Goal: Information Seeking & Learning: Understand process/instructions

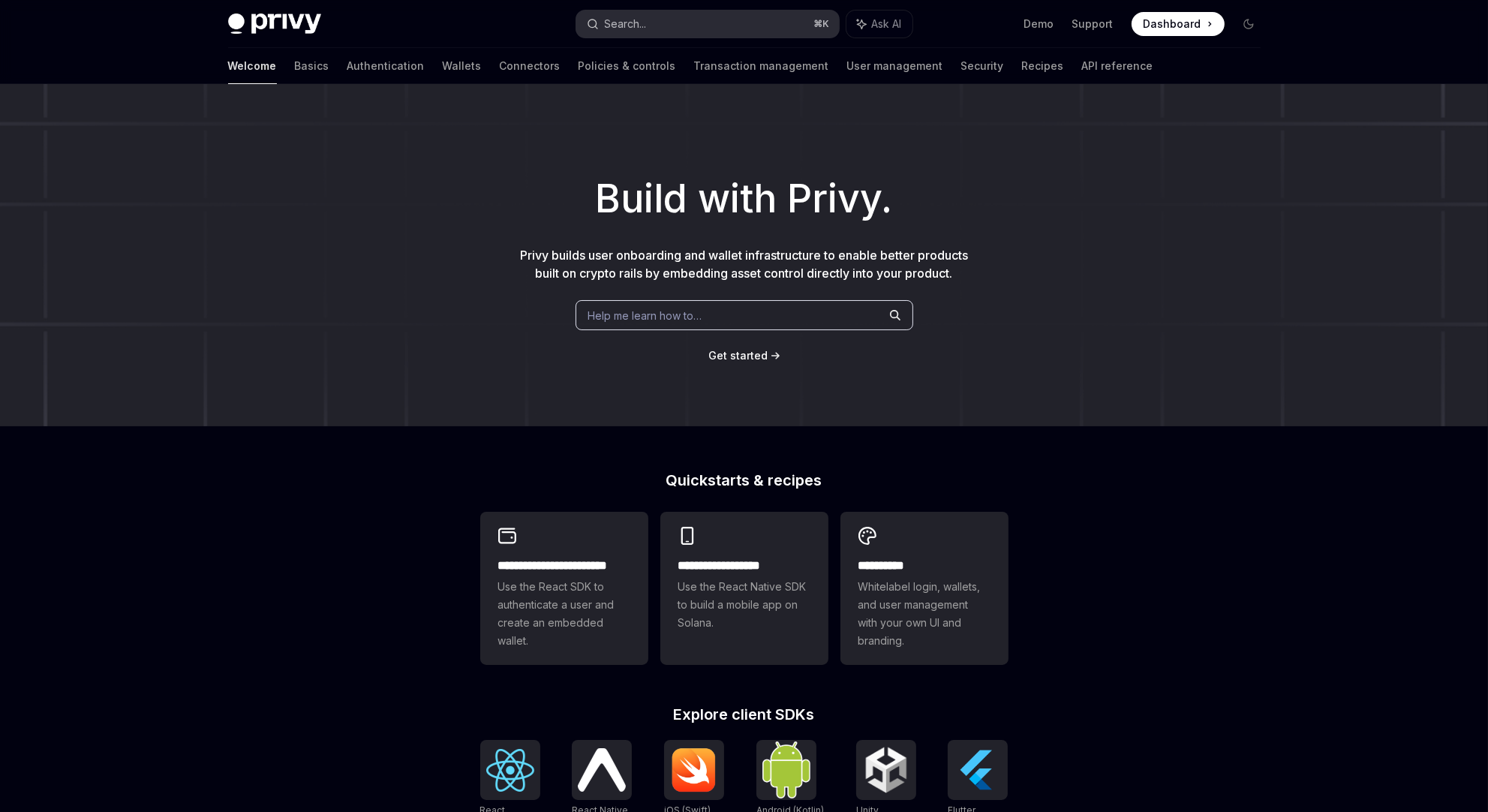
click at [678, 29] on button "Search... ⌘ K" at bounding box center [707, 24] width 263 height 27
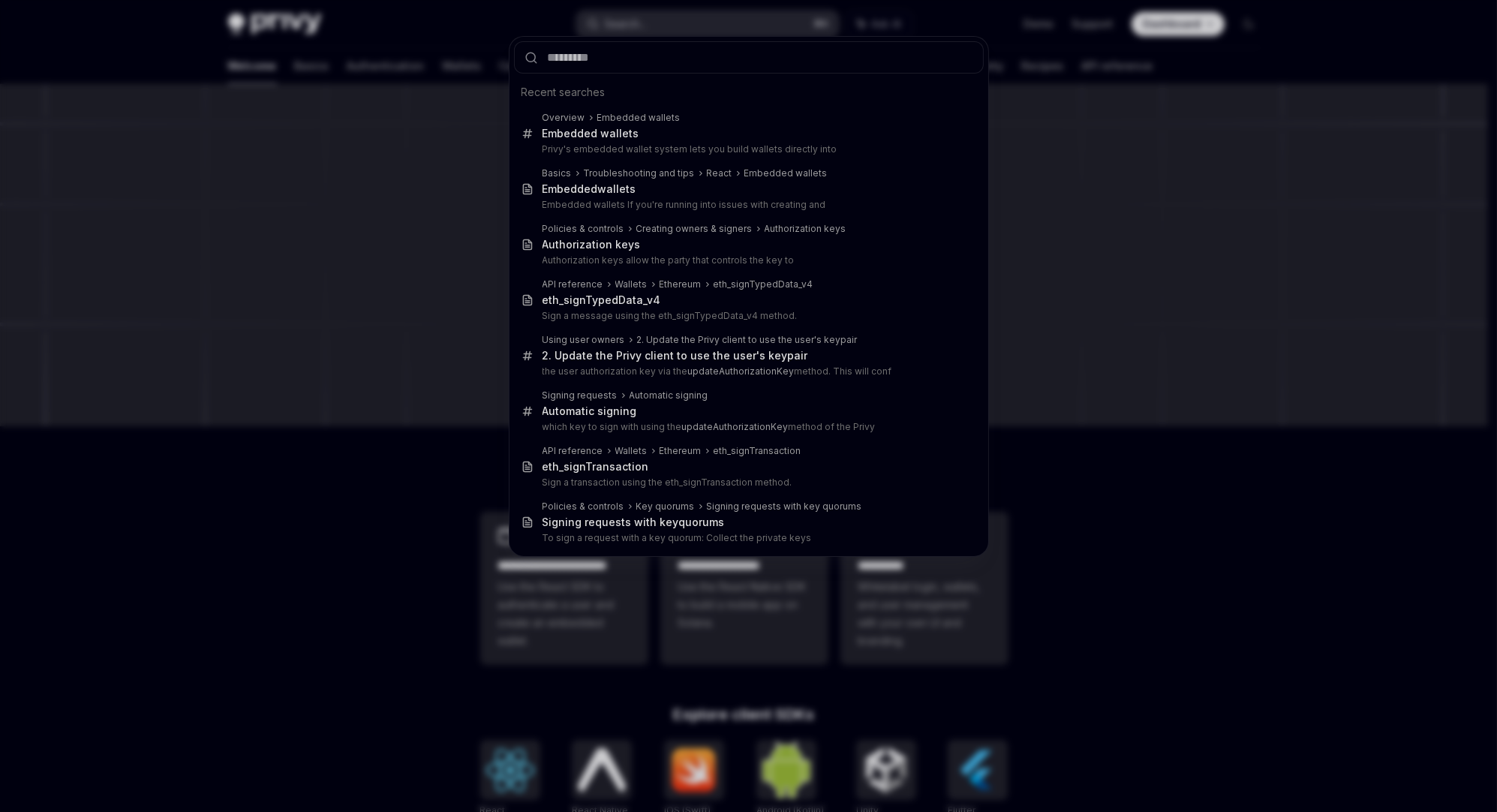
type input "**********"
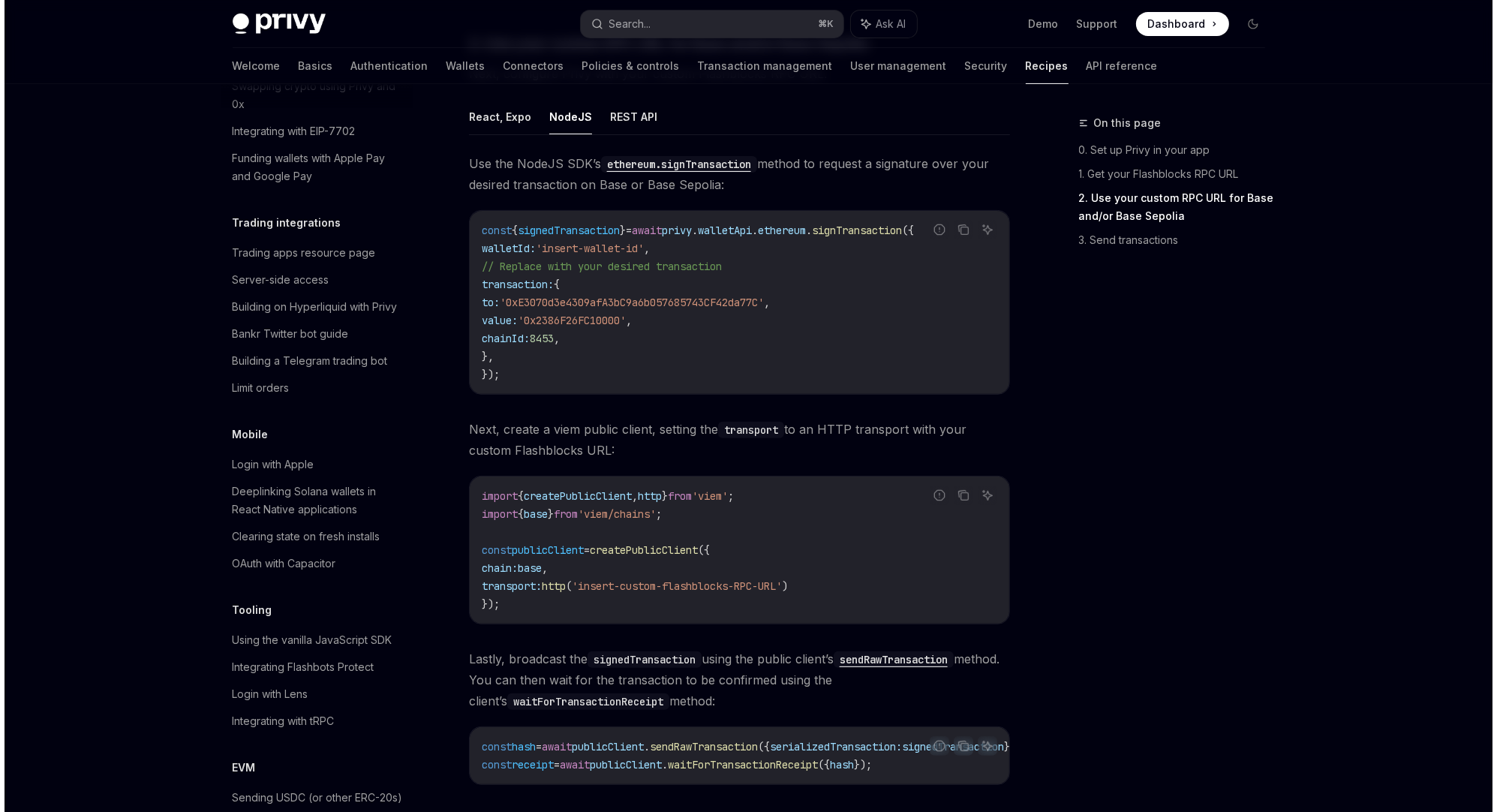
scroll to position [1345, 0]
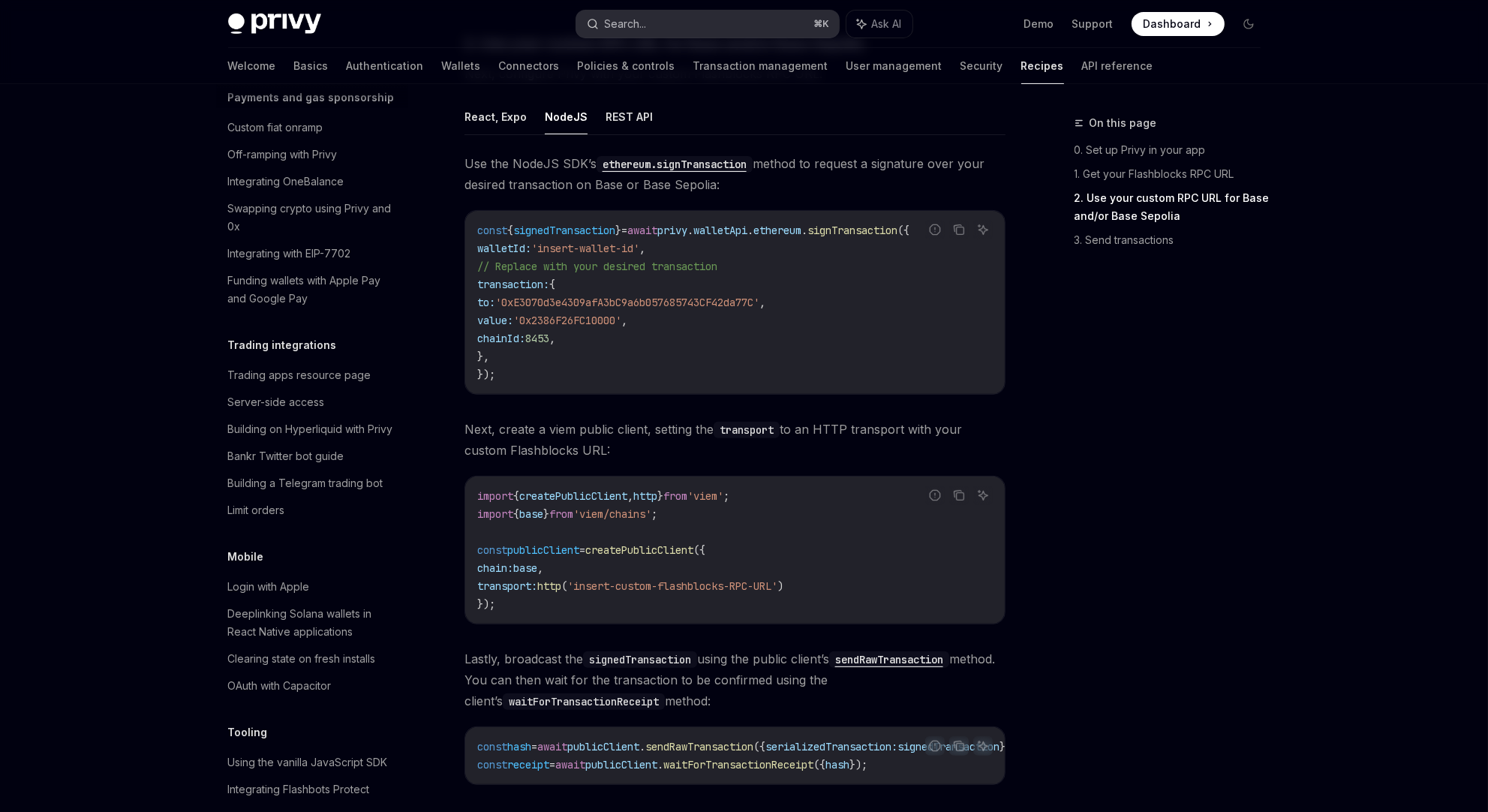
click at [630, 22] on div "Search..." at bounding box center [625, 24] width 42 height 18
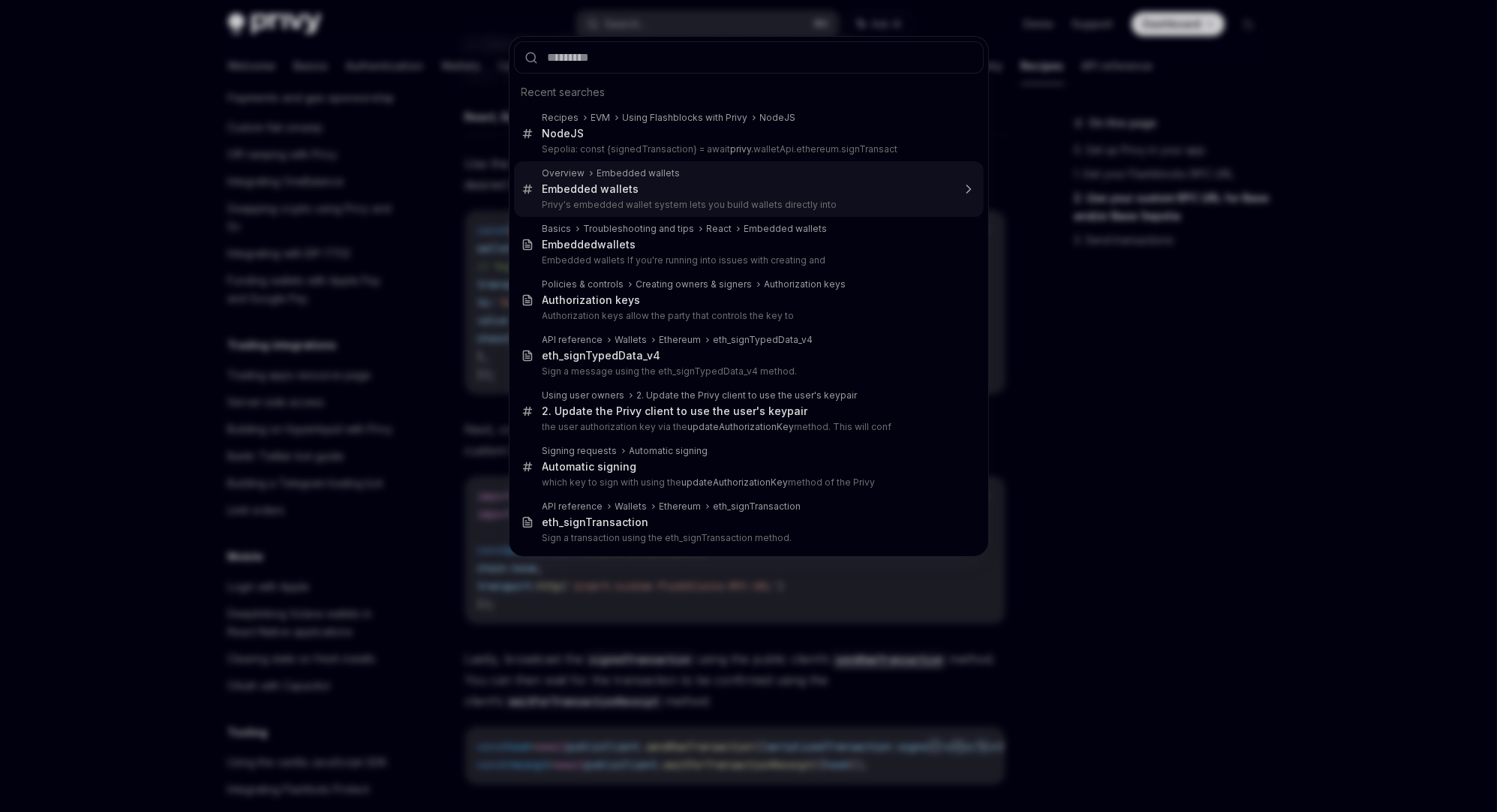
click at [698, 189] on div "Embedded wallets" at bounding box center [748, 189] width 410 height 14
type textarea "*"
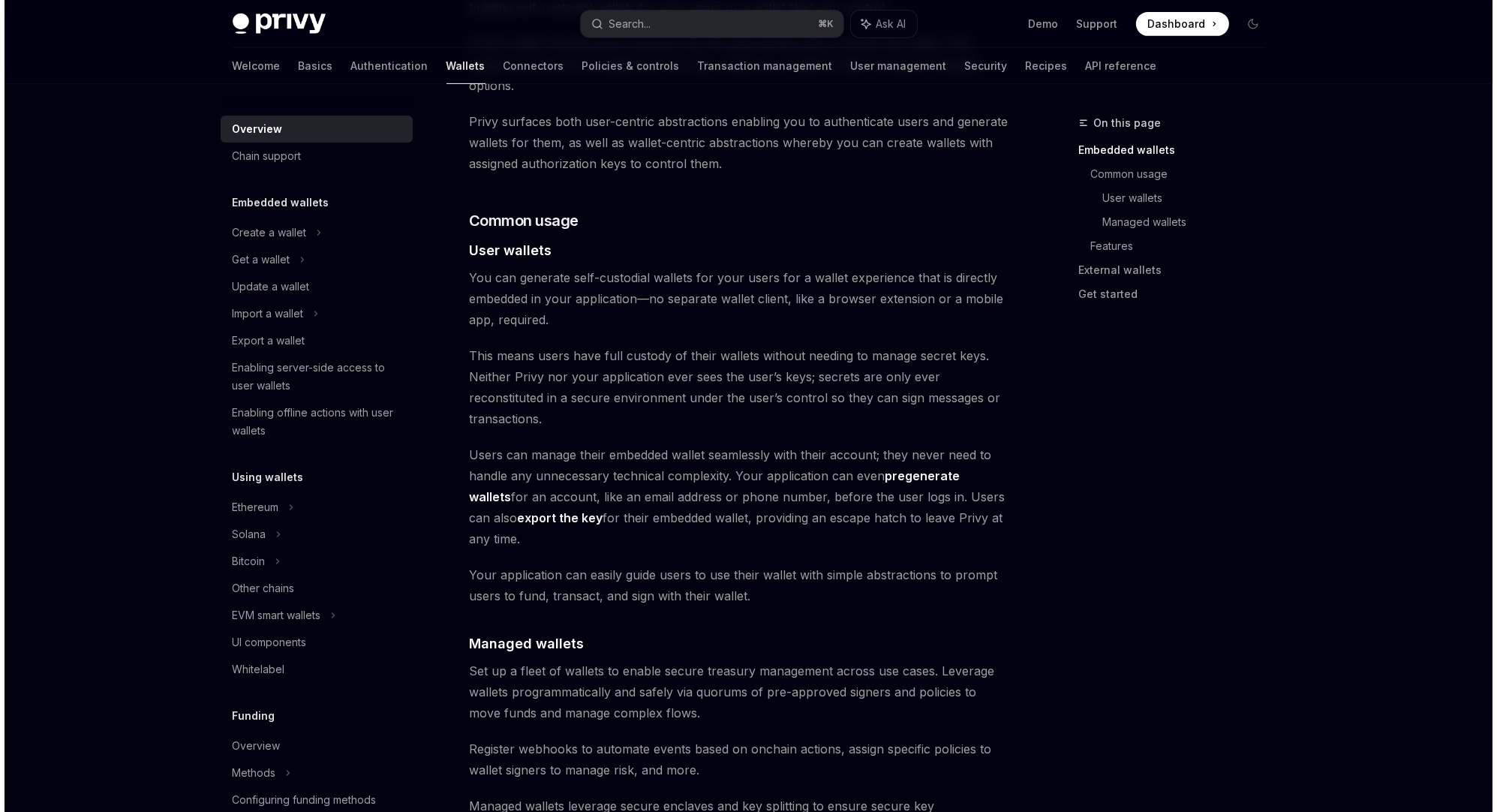
scroll to position [1167, 0]
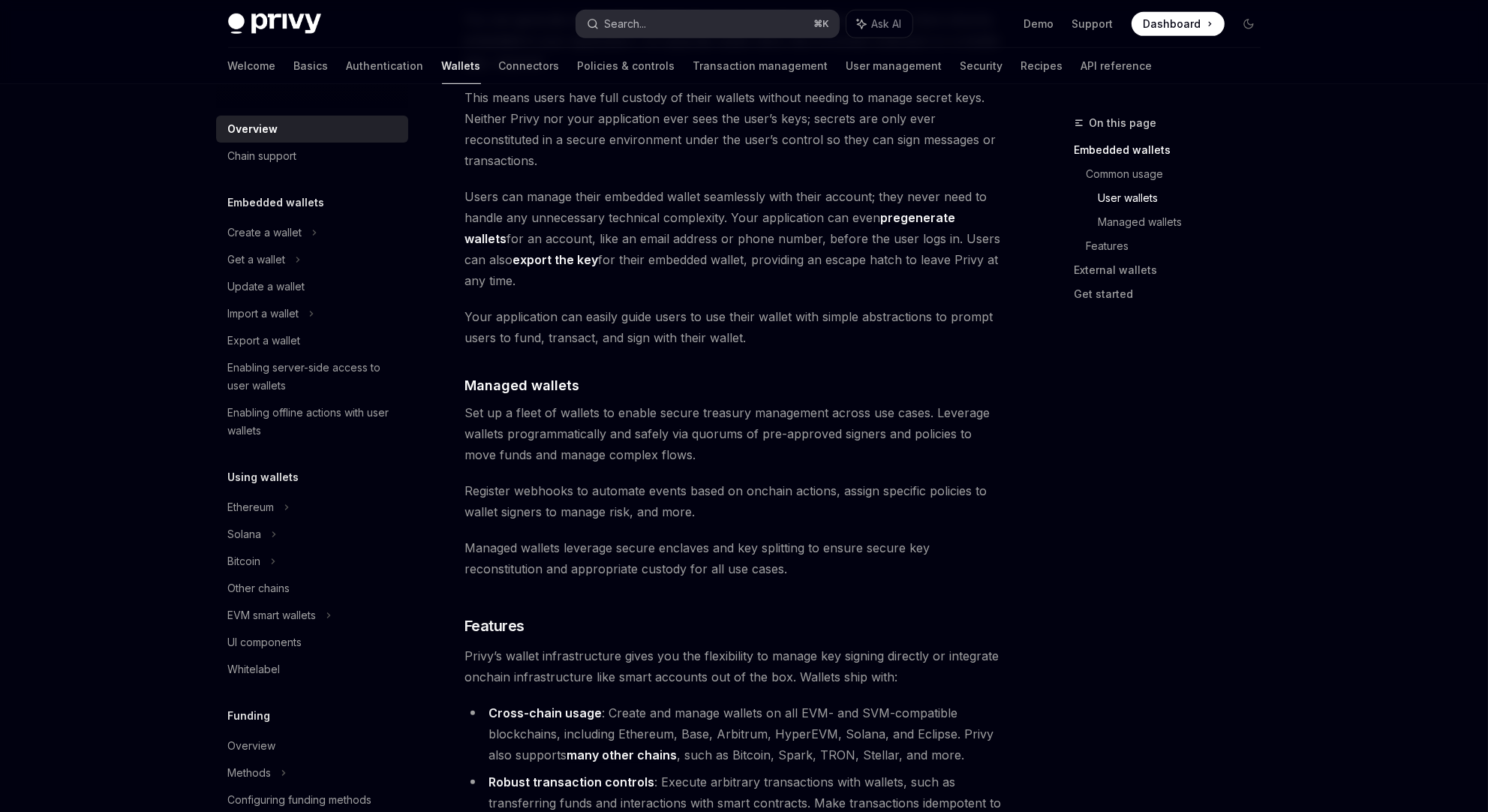
click at [652, 25] on button "Search... ⌘ K" at bounding box center [707, 24] width 263 height 27
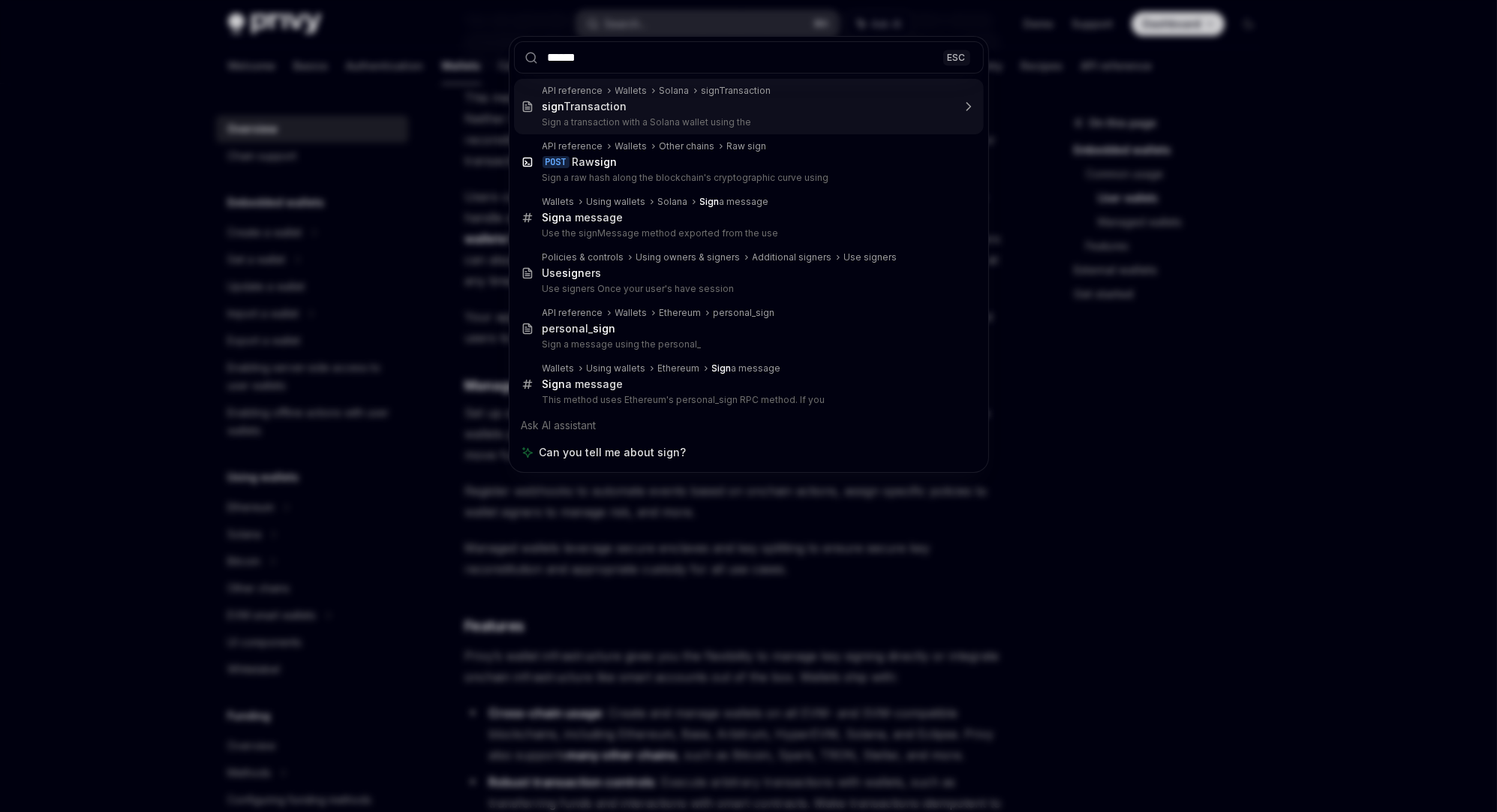
type input "*******"
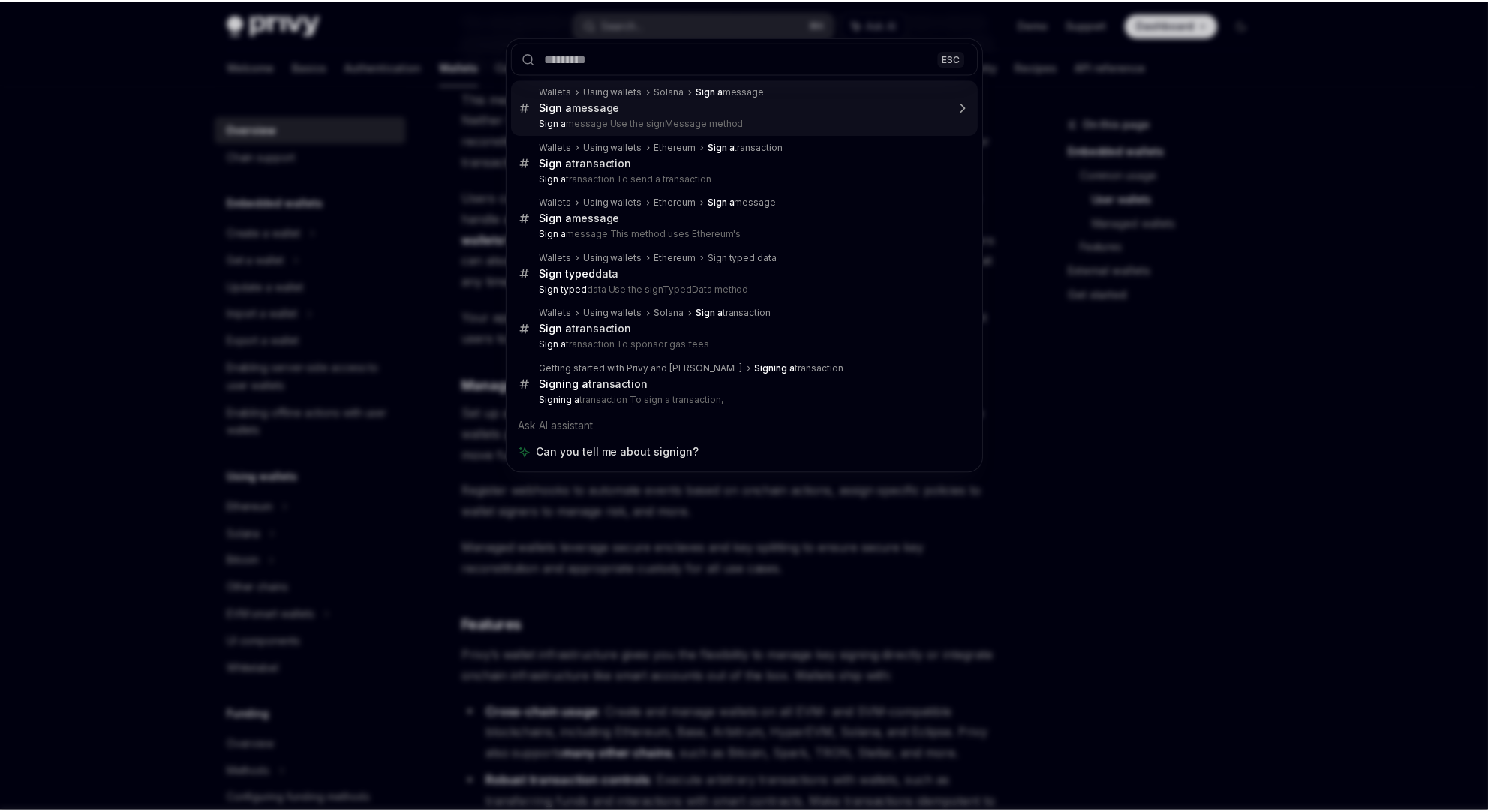
scroll to position [84, 0]
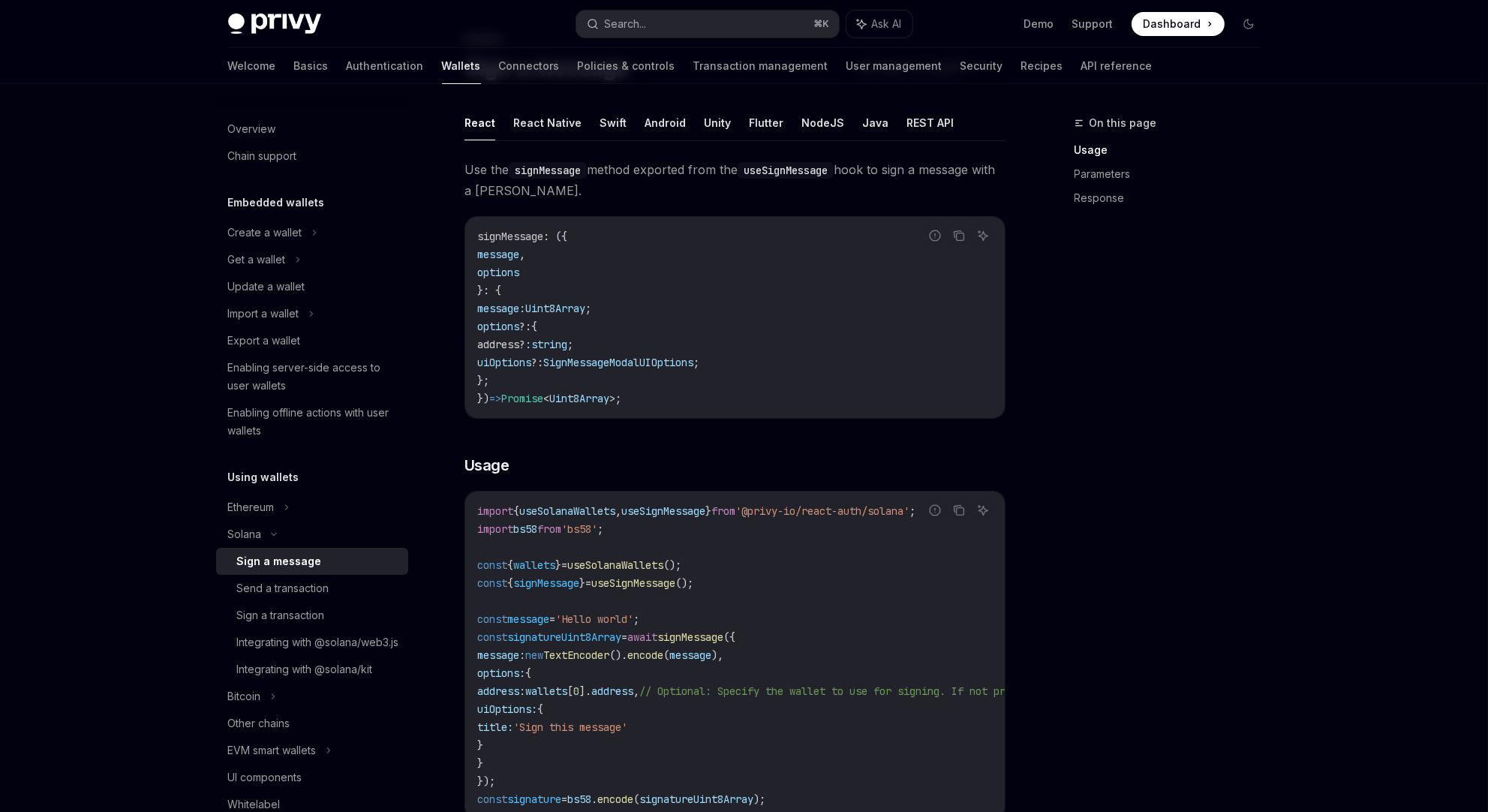
click at [784, 122] on ul "React React Native Swift Android Unity Flutter NodeJS Java REST API" at bounding box center [735, 123] width 541 height 36
click at [815, 121] on button "NodeJS" at bounding box center [823, 123] width 42 height 36
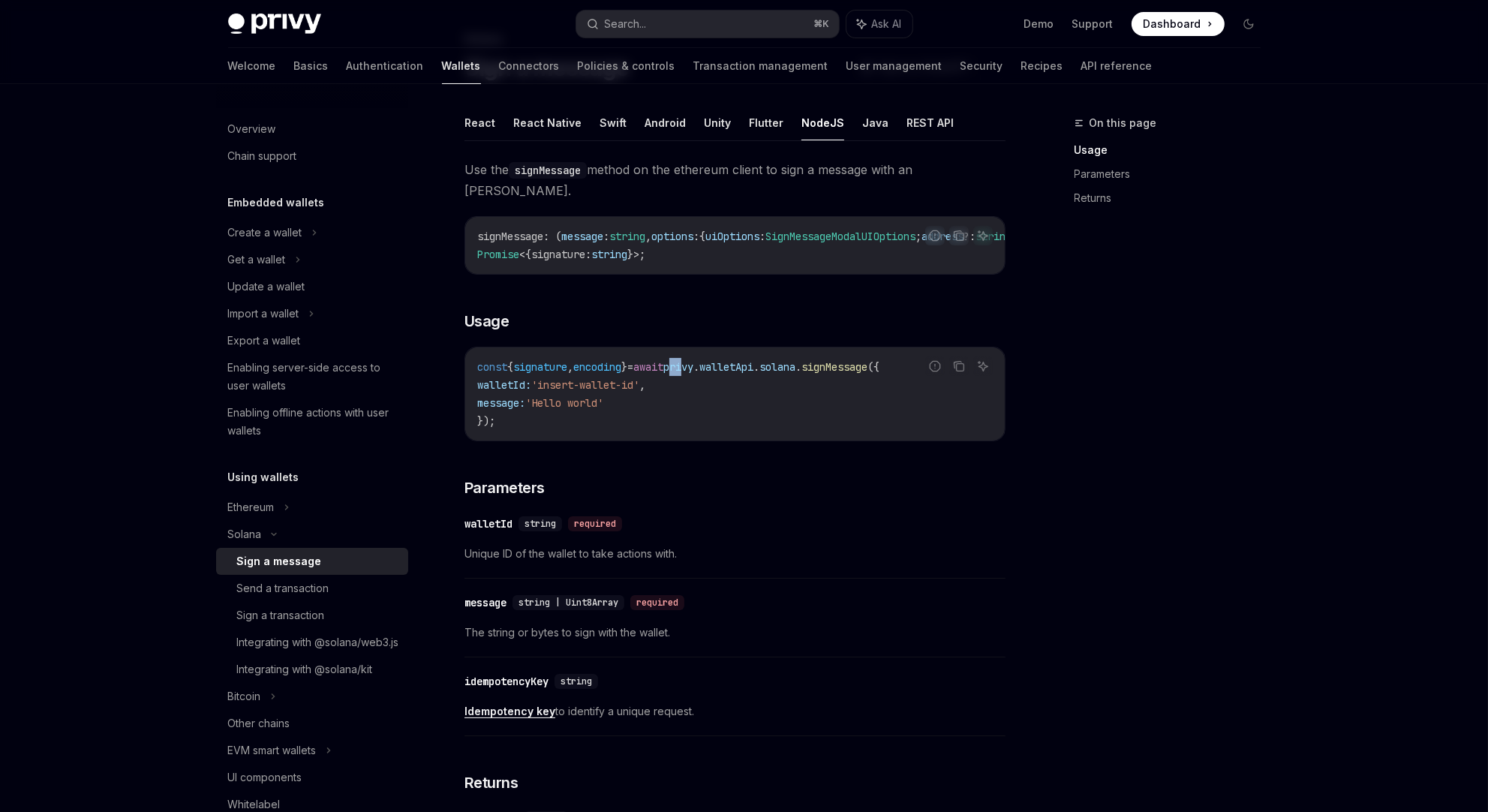
drag, startPoint x: 704, startPoint y: 350, endPoint x: 719, endPoint y: 352, distance: 15.1
click at [693, 360] on span "privy" at bounding box center [678, 367] width 30 height 14
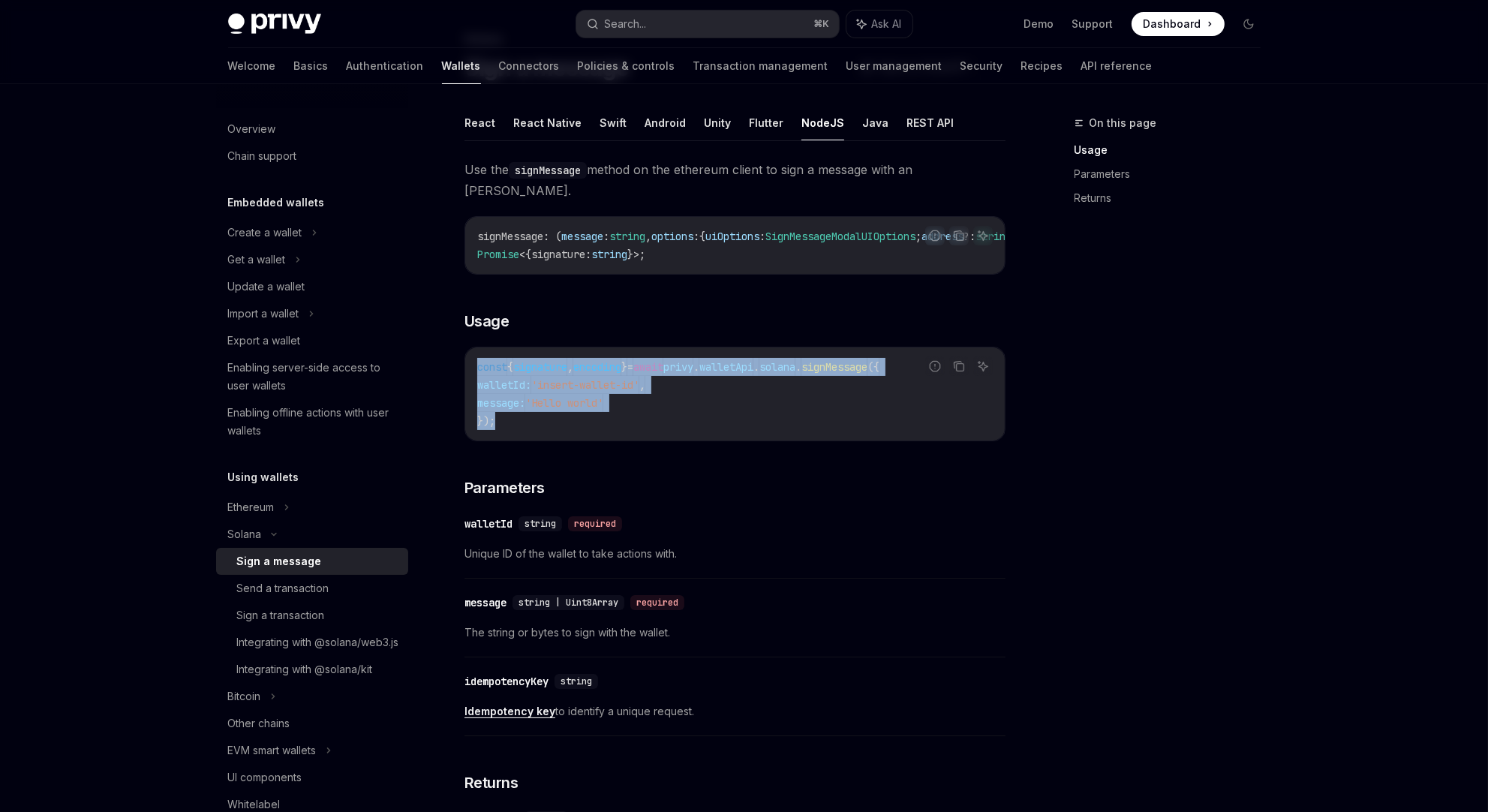
drag, startPoint x: 616, startPoint y: 414, endPoint x: 476, endPoint y: 355, distance: 151.9
click at [476, 355] on div "const { signature , encoding } = await privy . walletApi . [GEOGRAPHIC_DATA] . …" at bounding box center [735, 394] width 540 height 93
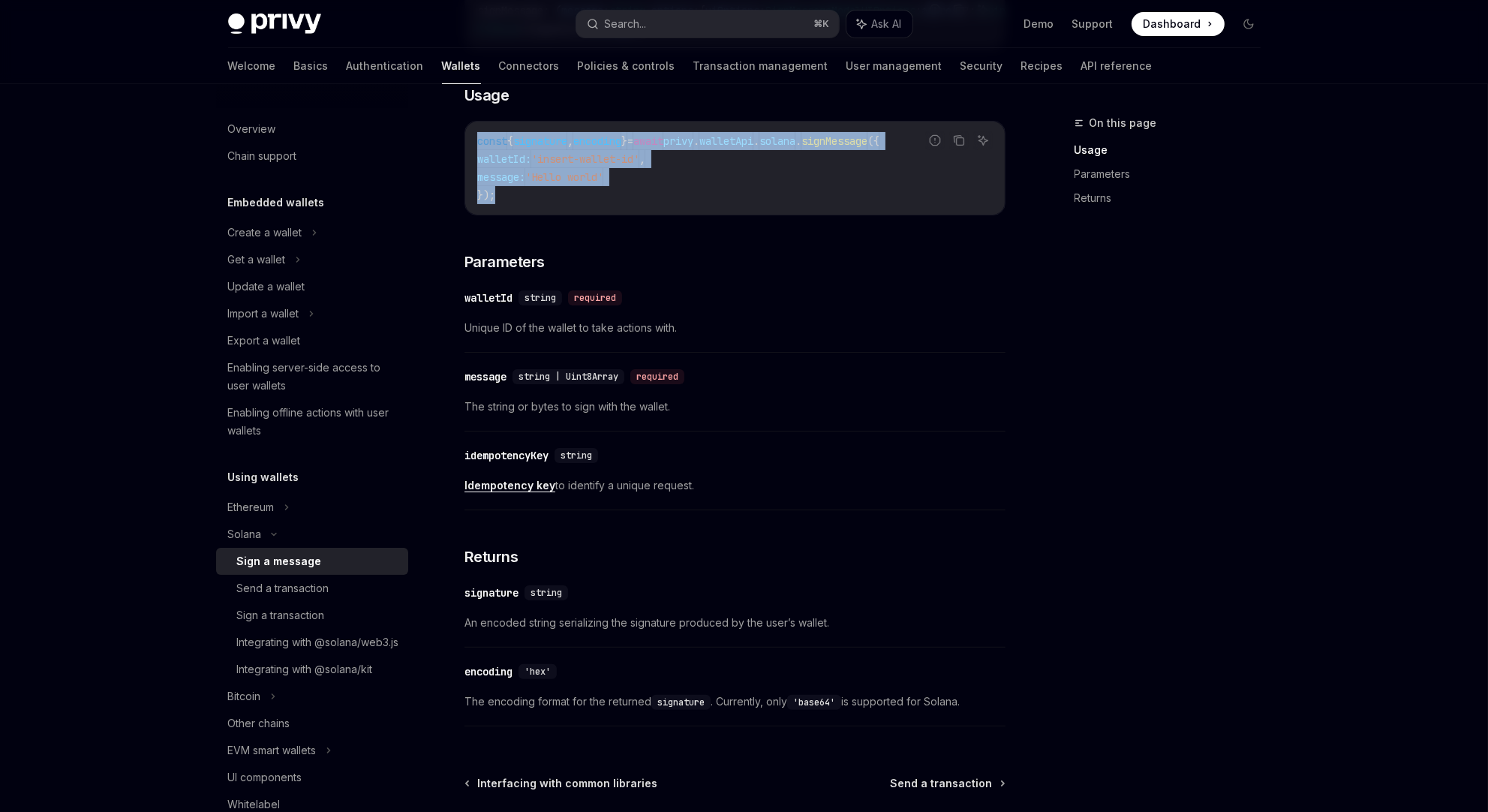
scroll to position [348, 0]
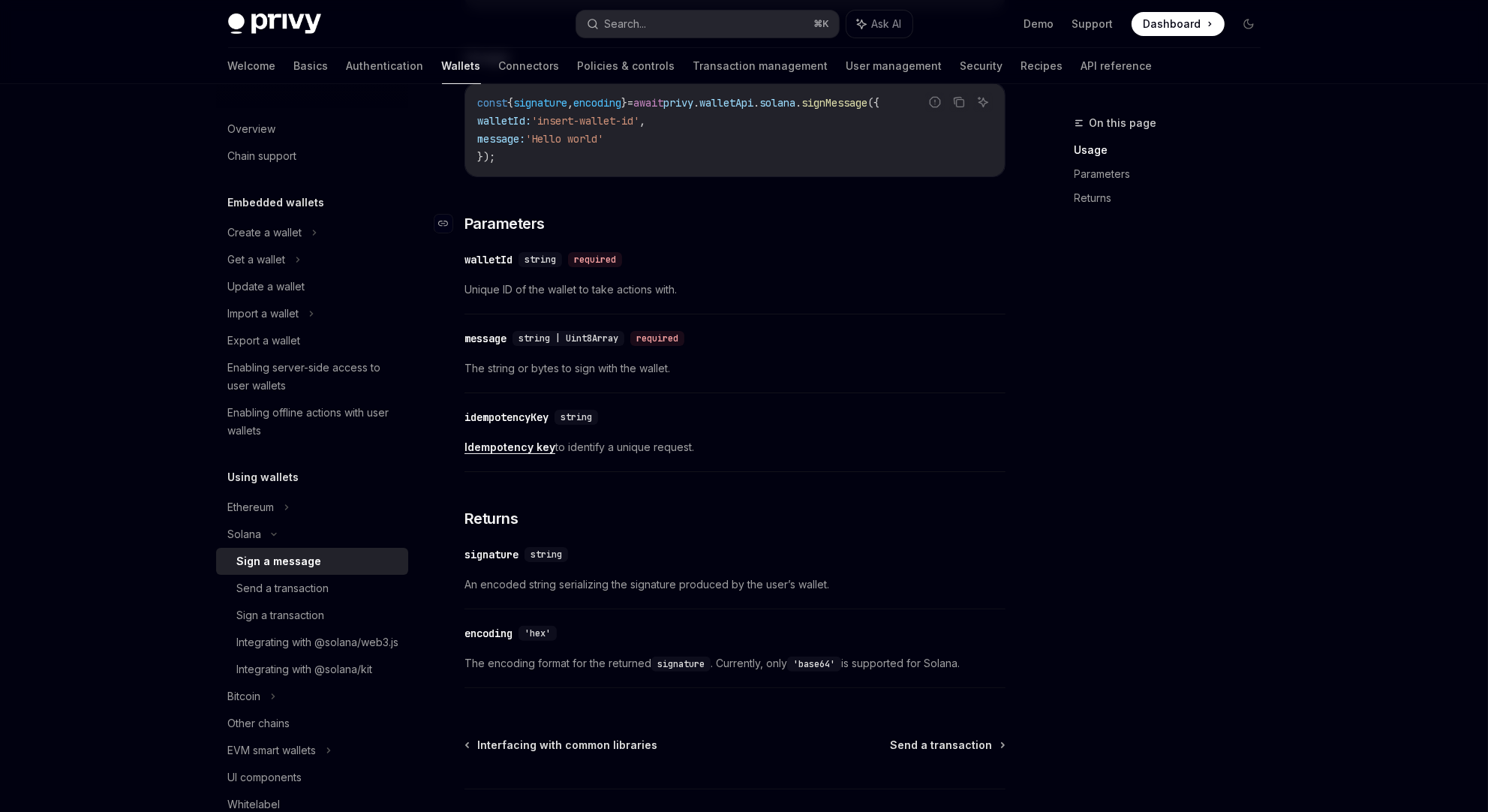
click at [891, 213] on h3 "​ Parameters" at bounding box center [735, 223] width 541 height 21
type textarea "*"
click at [670, 30] on button "Search... ⌘ K" at bounding box center [707, 24] width 263 height 27
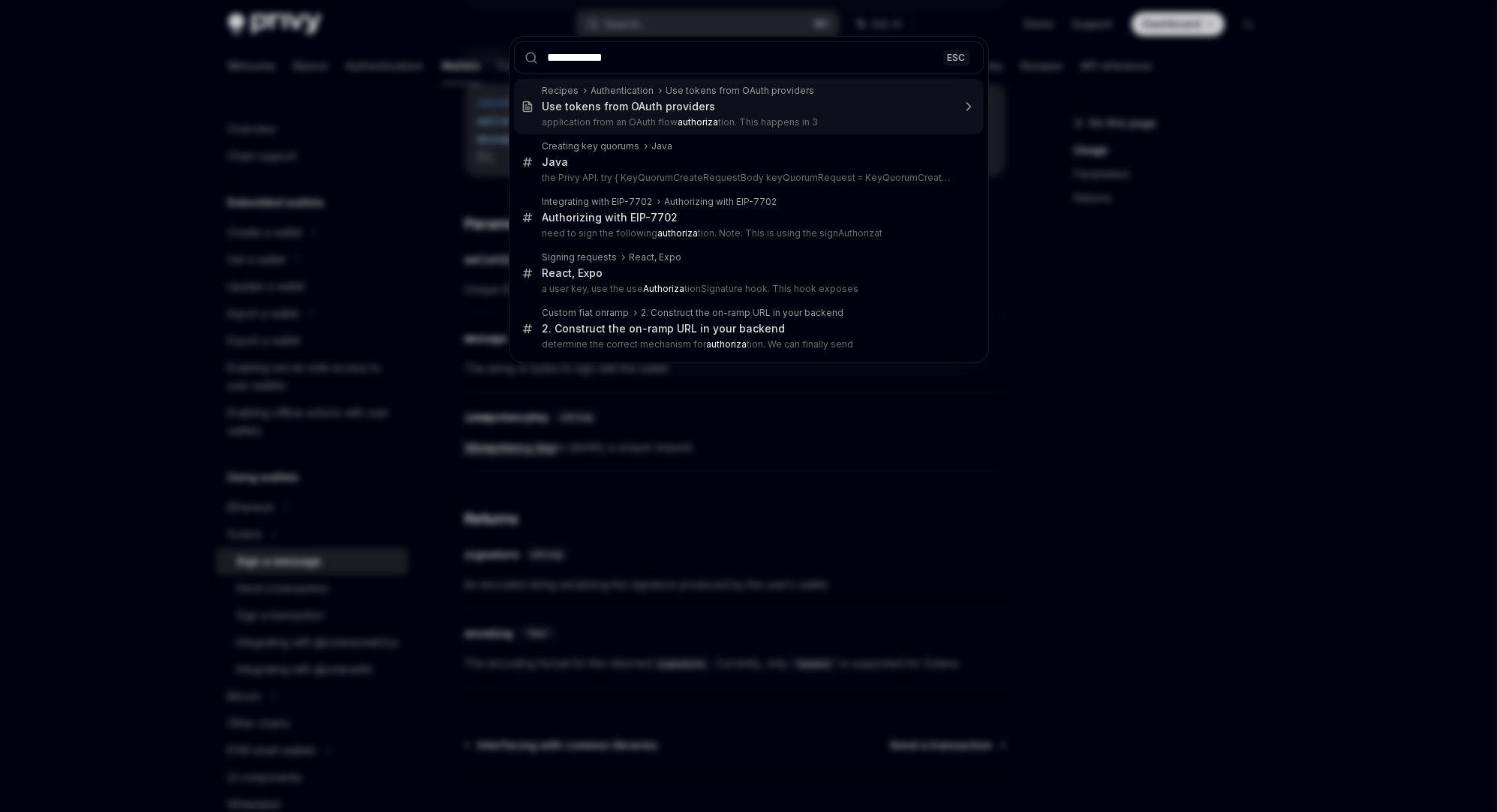
type input "**********"
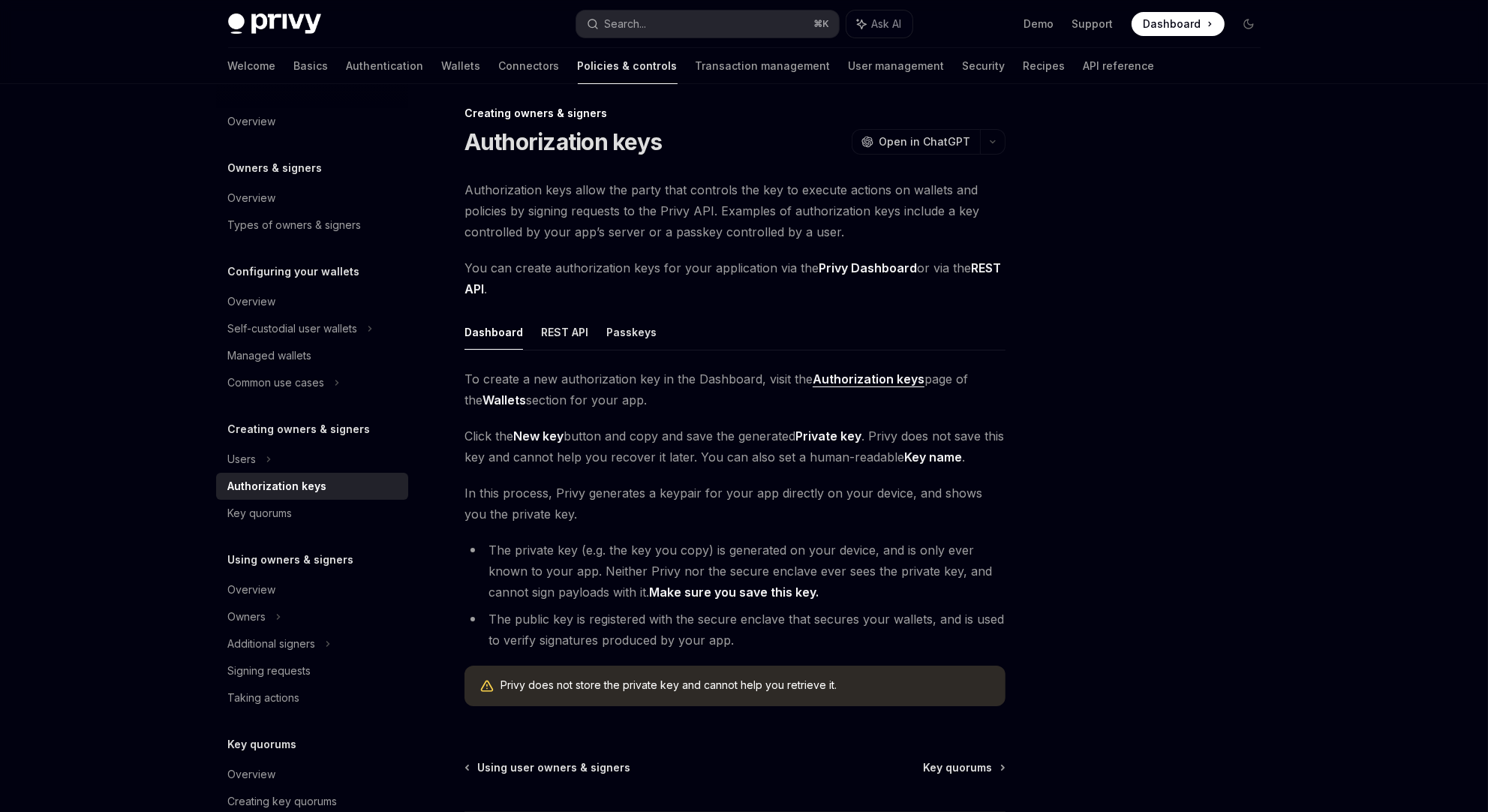
scroll to position [10, 0]
click at [297, 516] on div "Key quorums" at bounding box center [314, 513] width 171 height 18
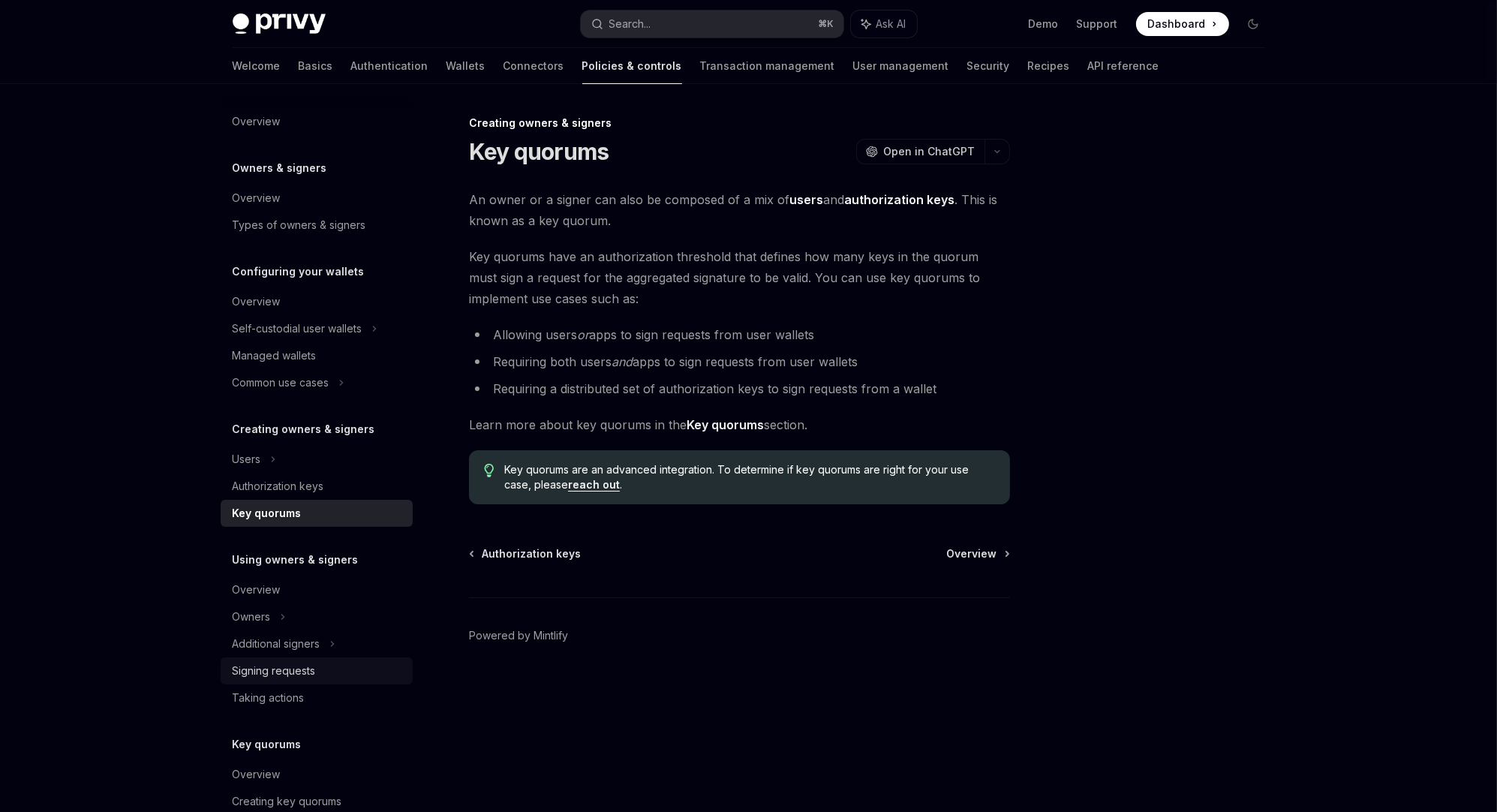
click at [297, 679] on div "Signing requests" at bounding box center [274, 670] width 83 height 18
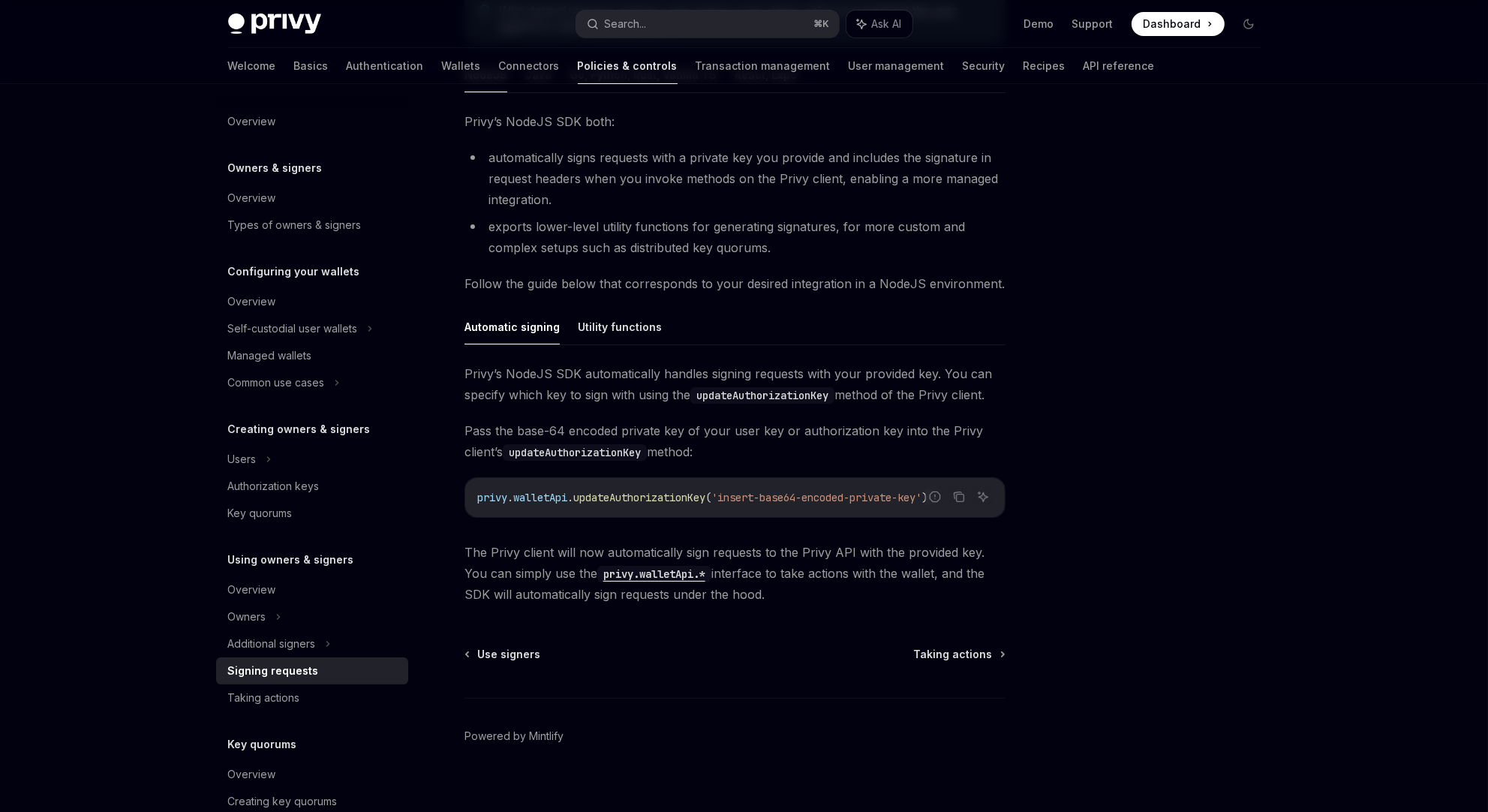
scroll to position [270, 0]
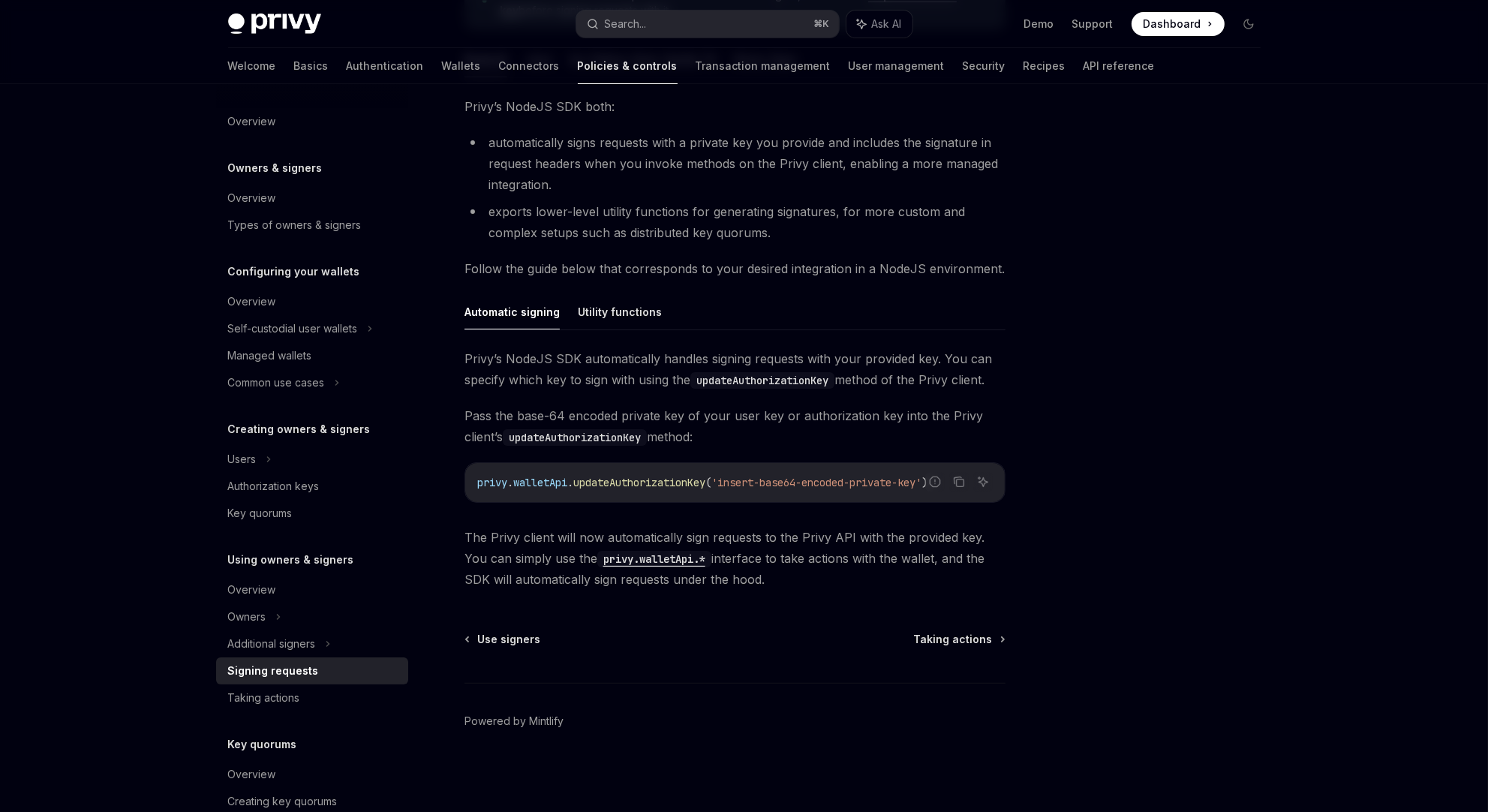
click at [561, 489] on code "privy . walletApi . updateAuthorizationKey ( 'insert-base64-encoded-private-key…" at bounding box center [735, 482] width 516 height 18
click at [518, 482] on span "walletApi" at bounding box center [540, 482] width 54 height 14
drag, startPoint x: 484, startPoint y: 484, endPoint x: 969, endPoint y: 482, distance: 485.0
click at [969, 482] on code "privy . walletApi . updateAuthorizationKey ( 'insert-base64-encoded-private-key…" at bounding box center [735, 482] width 516 height 18
click at [959, 485] on icon "Copy the contents from the code block" at bounding box center [959, 482] width 12 height 12
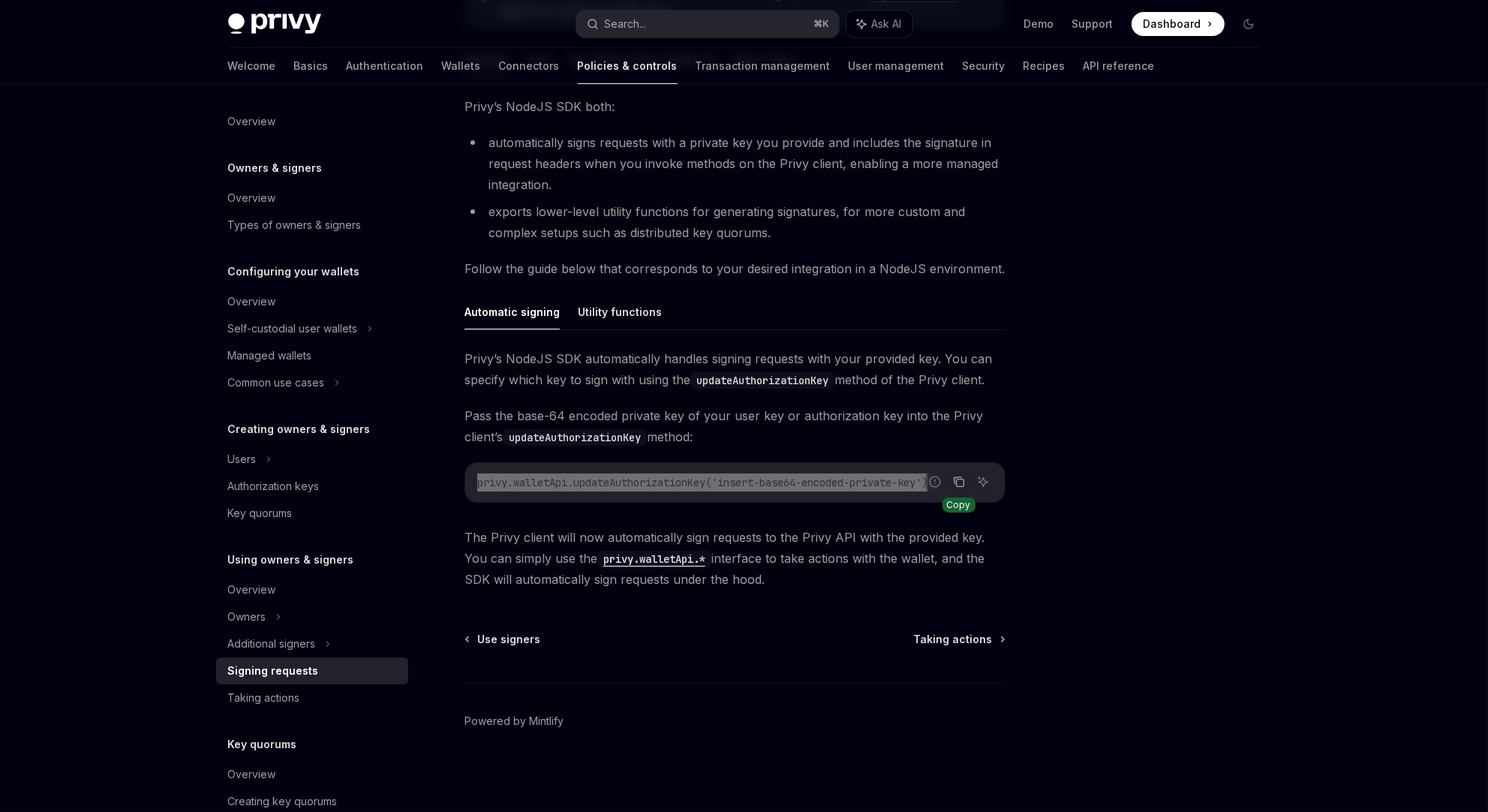
type textarea "*"
